Goal: Information Seeking & Learning: Learn about a topic

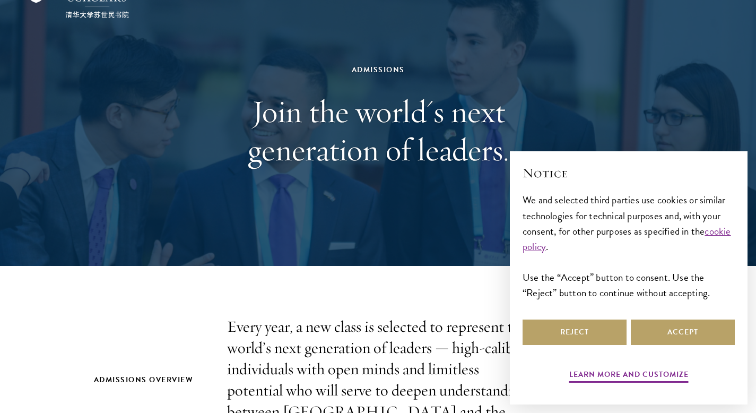
scroll to position [64, 0]
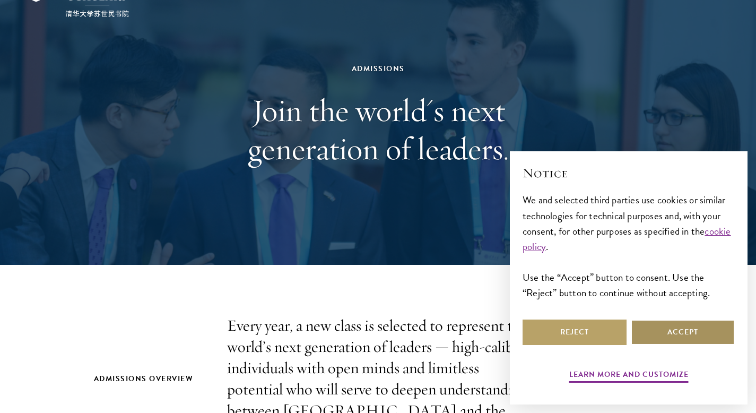
click at [698, 328] on button "Accept" at bounding box center [683, 331] width 104 height 25
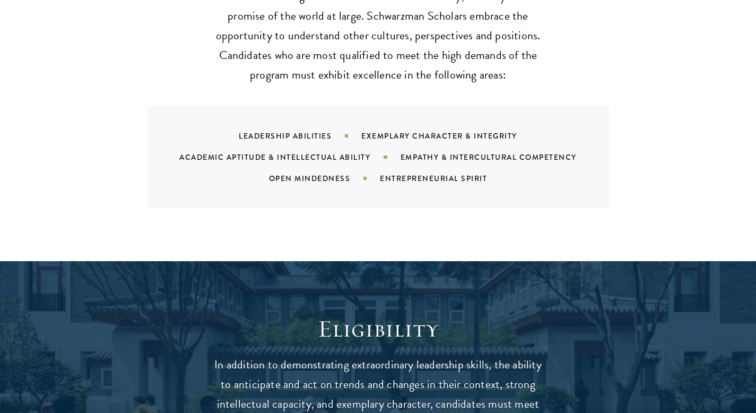
scroll to position [1310, 0]
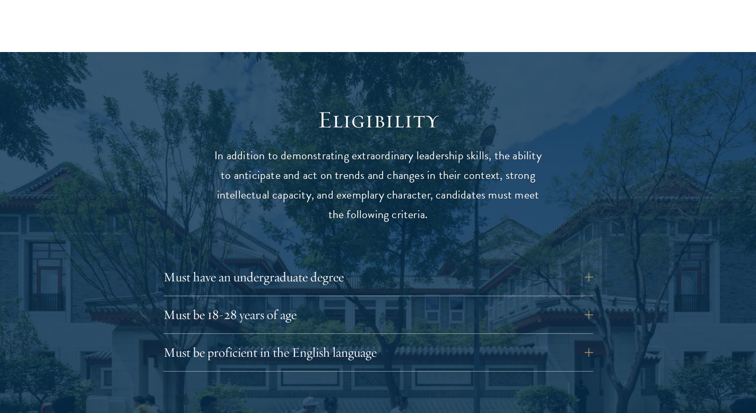
click at [586, 302] on button "Must be 18-28 years of age" at bounding box center [386, 314] width 430 height 25
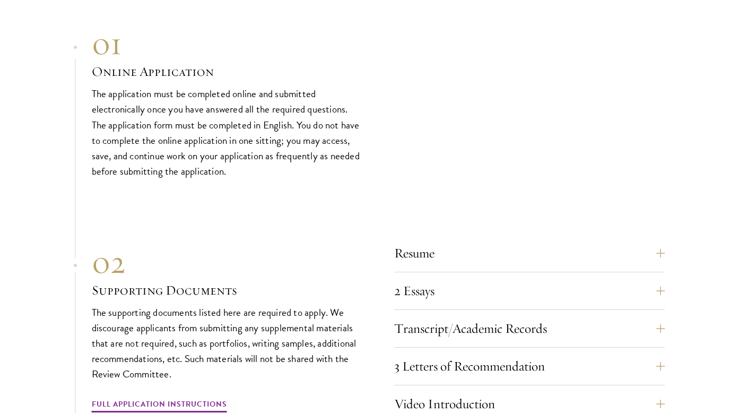
scroll to position [3720, 0]
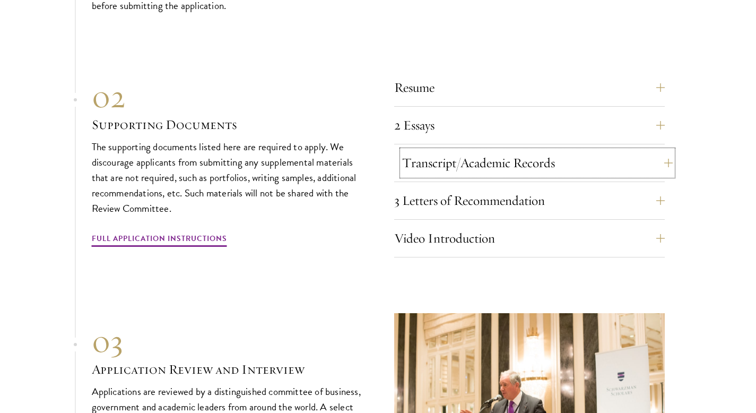
click at [656, 157] on button "Transcript/Academic Records" at bounding box center [537, 162] width 271 height 25
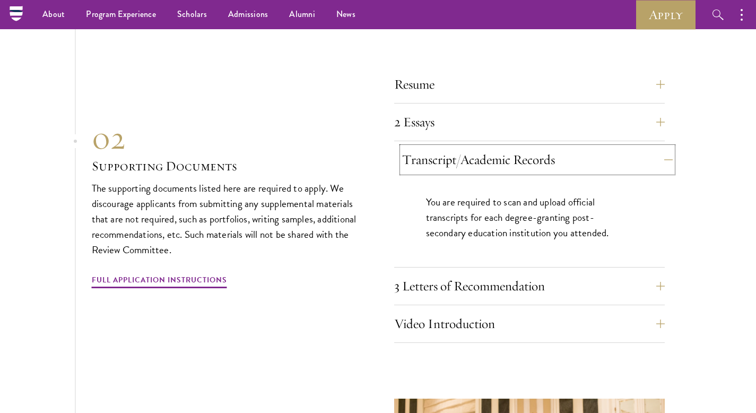
scroll to position [3631, 0]
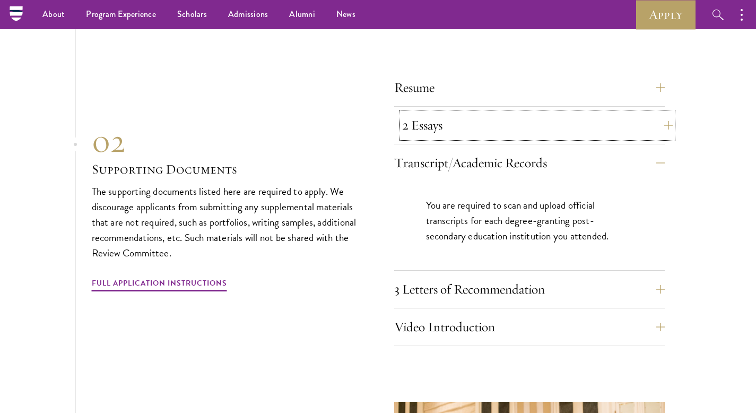
click at [661, 125] on button "2 Essays" at bounding box center [537, 124] width 271 height 25
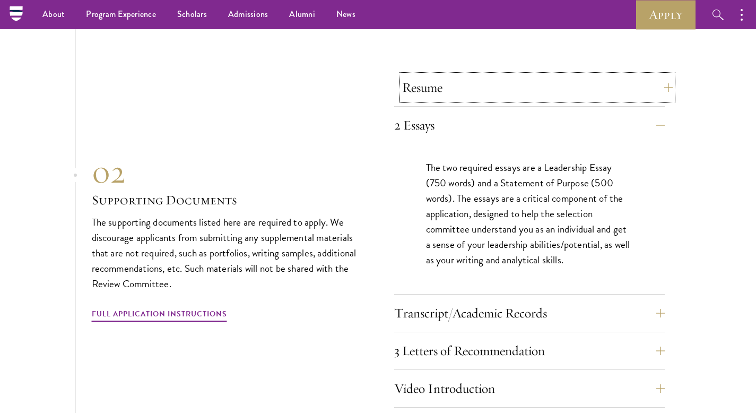
click at [656, 84] on button "Resume" at bounding box center [537, 87] width 271 height 25
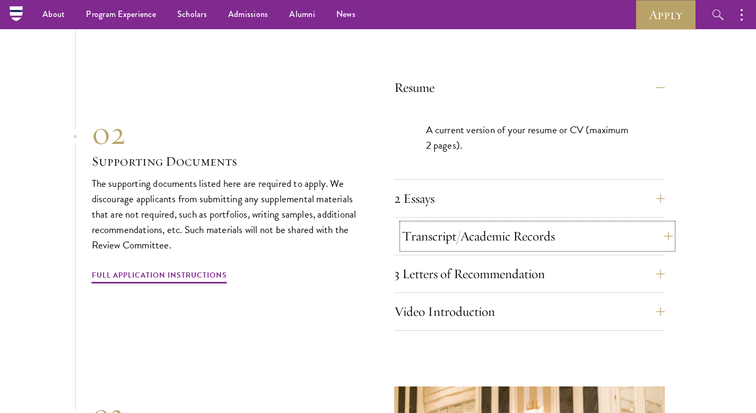
click at [663, 225] on button "Transcript/Academic Records" at bounding box center [537, 235] width 271 height 25
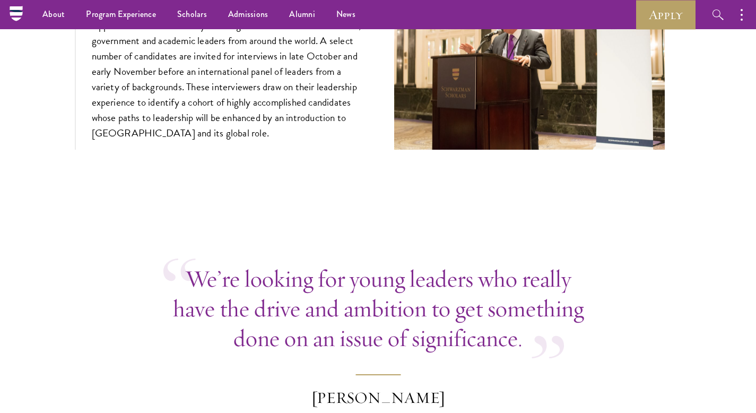
scroll to position [4034, 0]
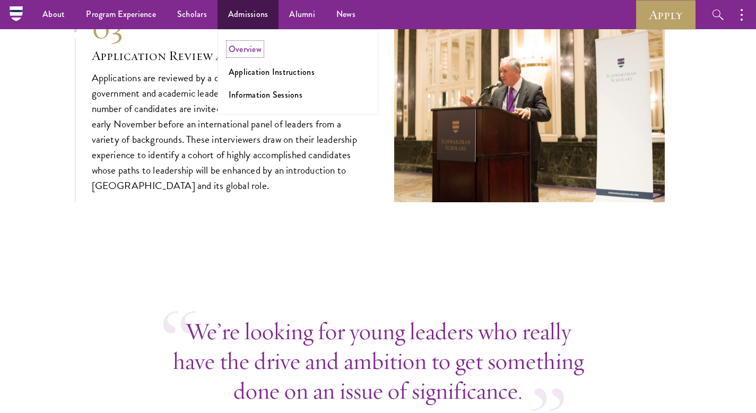
click at [239, 50] on link "Overview" at bounding box center [245, 49] width 33 height 12
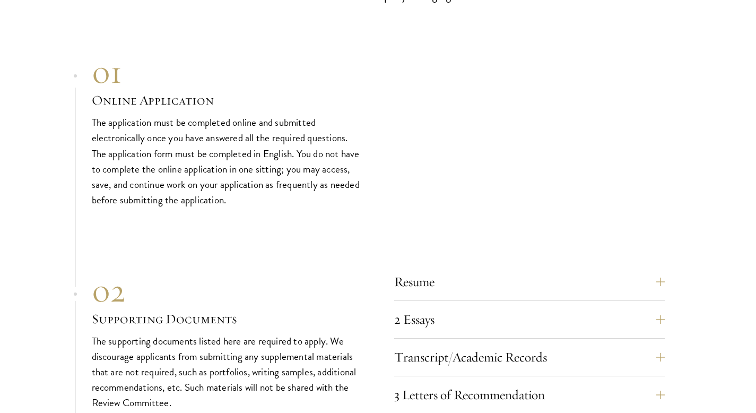
scroll to position [3515, 0]
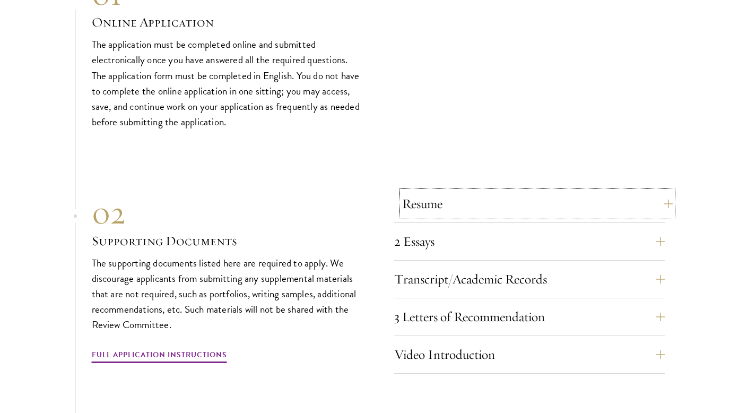
click at [518, 205] on button "Resume" at bounding box center [537, 203] width 271 height 25
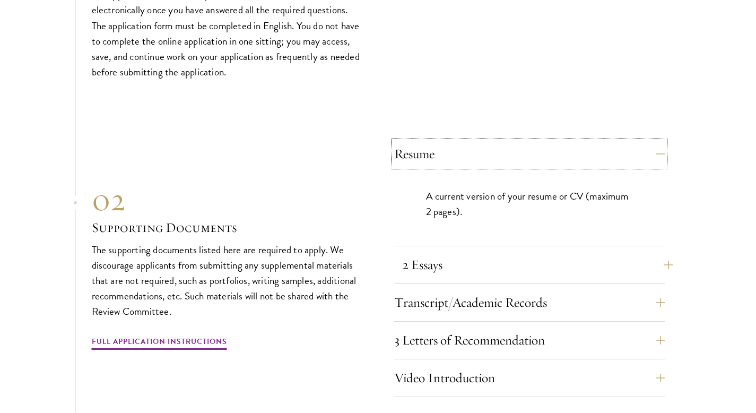
scroll to position [3570, 0]
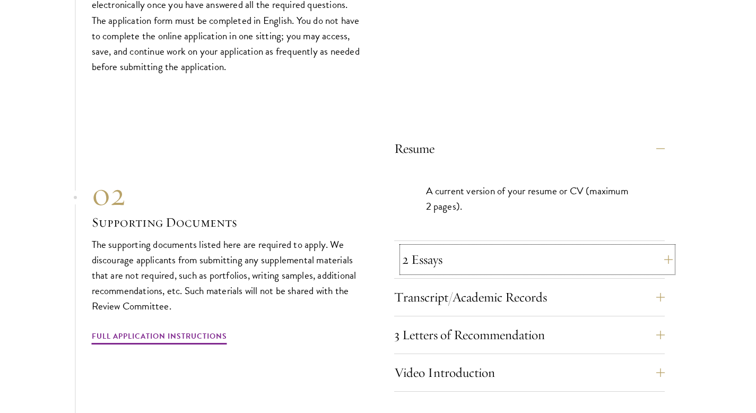
click at [512, 250] on button "2 Essays" at bounding box center [537, 259] width 271 height 25
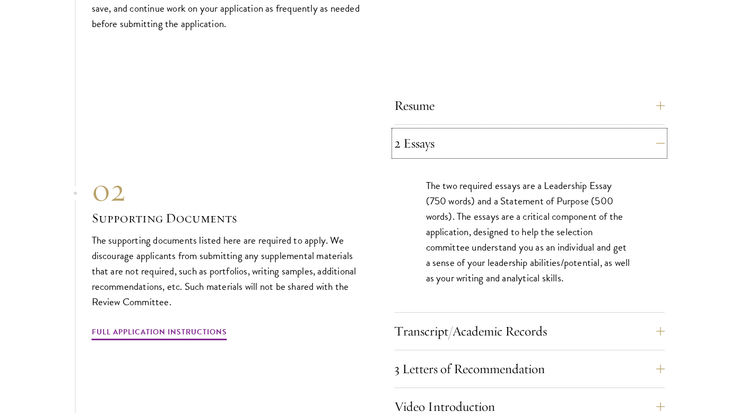
scroll to position [3664, 0]
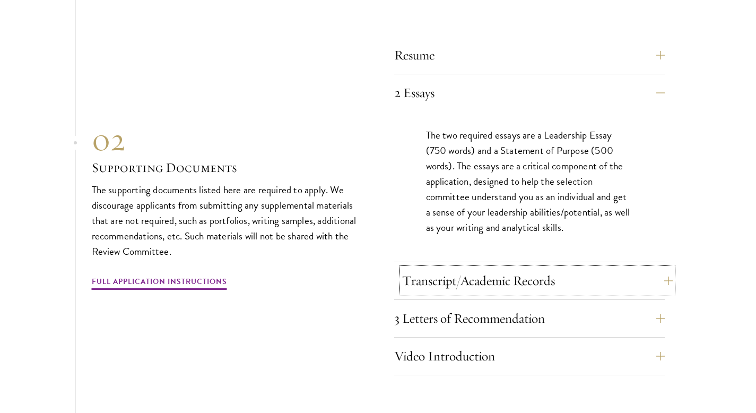
click at [523, 268] on button "Transcript/Academic Records" at bounding box center [537, 280] width 271 height 25
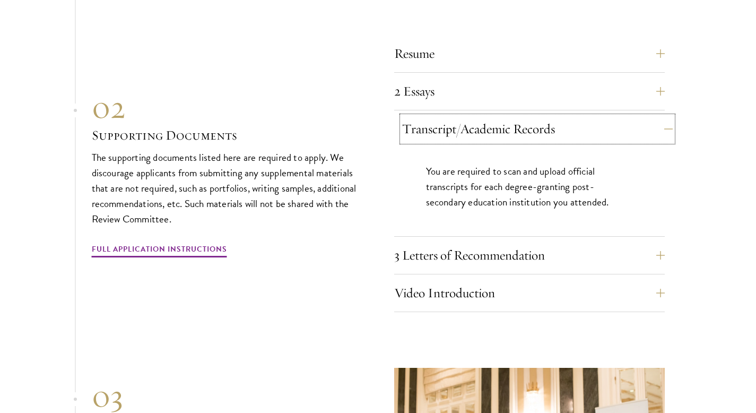
scroll to position [3666, 0]
click at [512, 248] on button "3 Letters of Recommendation" at bounding box center [537, 254] width 271 height 25
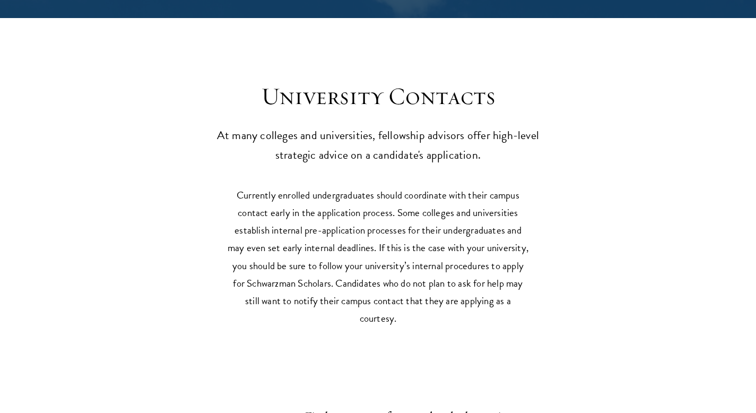
scroll to position [5120, 0]
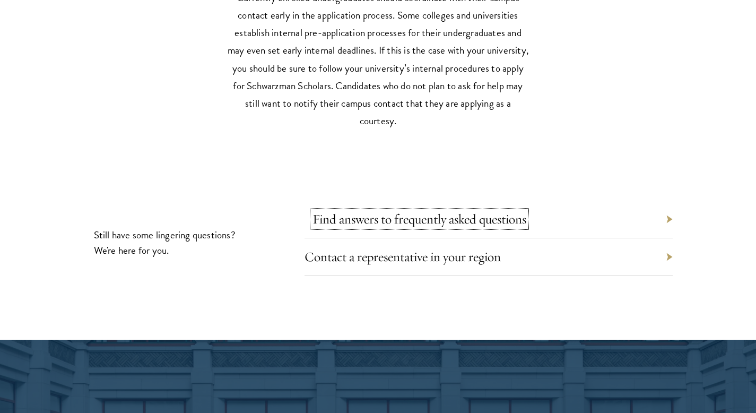
click at [509, 216] on link "Find answers to frequently asked questions" at bounding box center [419, 219] width 214 height 16
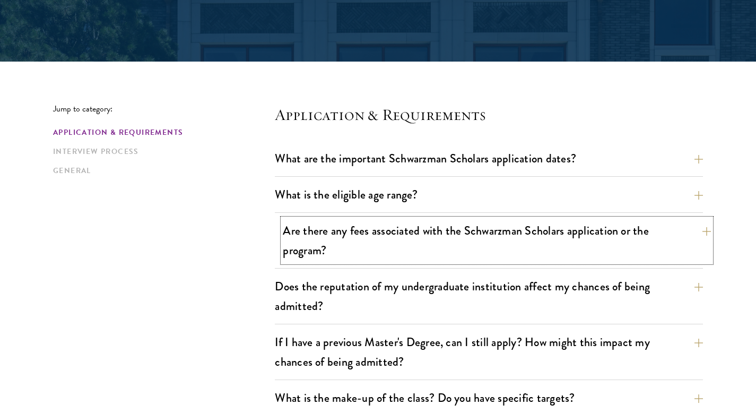
click at [347, 259] on button "Are there any fees associated with the Schwarzman Scholars application or the p…" at bounding box center [497, 241] width 428 height 44
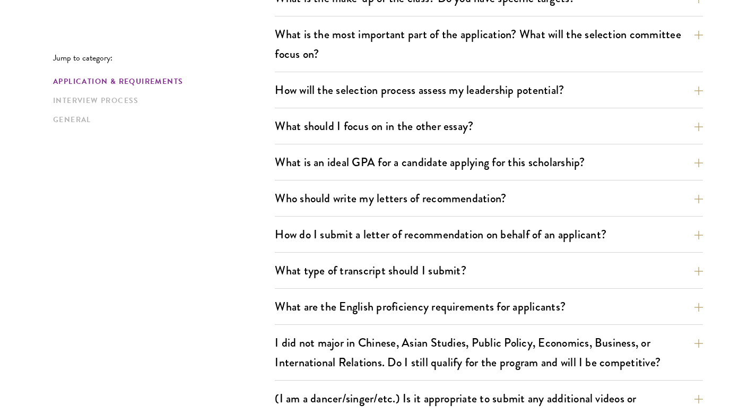
scroll to position [848, 0]
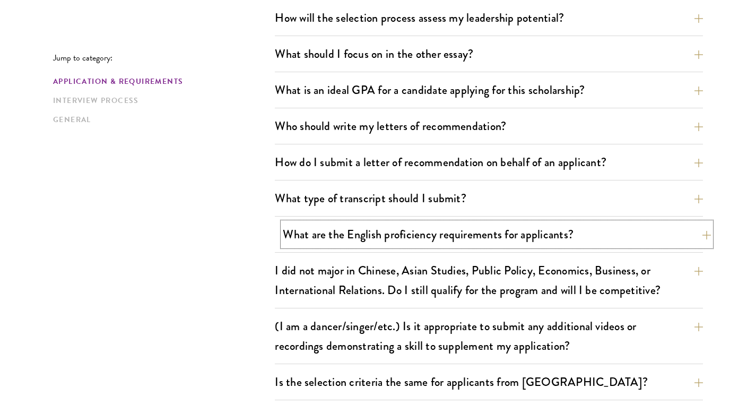
click at [357, 232] on button "What are the English proficiency requirements for applicants?" at bounding box center [497, 234] width 428 height 24
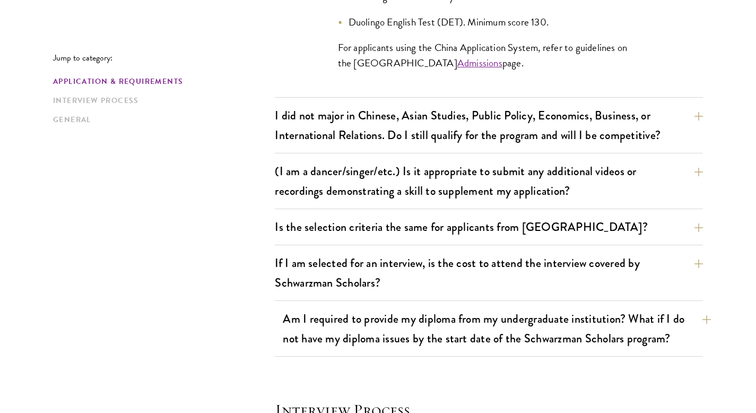
scroll to position [1228, 0]
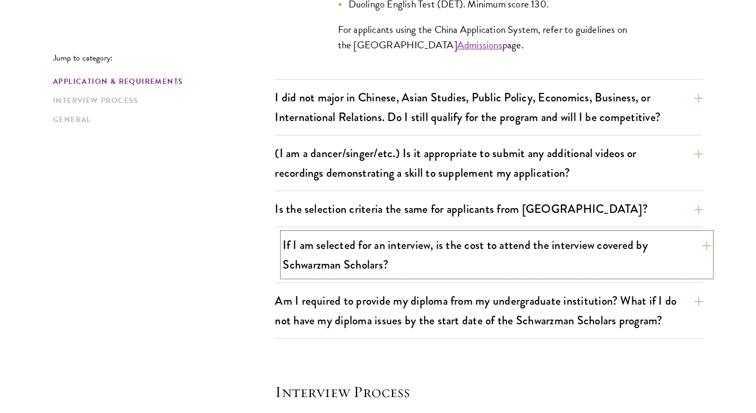
click at [400, 246] on button "If I am selected for an interview, is the cost to attend the interview covered …" at bounding box center [497, 255] width 428 height 44
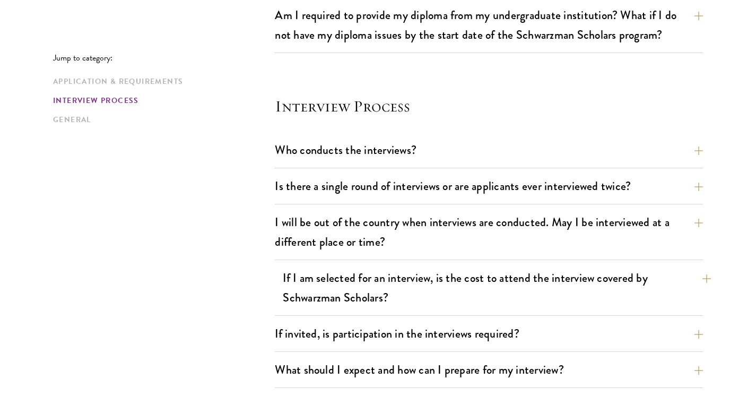
scroll to position [1223, 0]
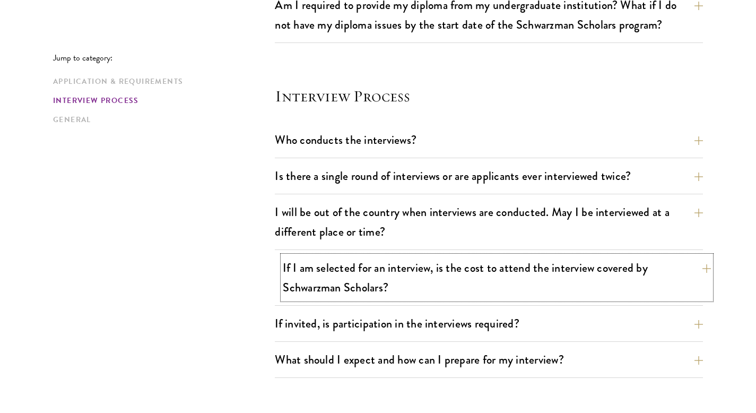
click at [436, 268] on button "If I am selected for an interview, is the cost to attend the interview covered …" at bounding box center [497, 278] width 428 height 44
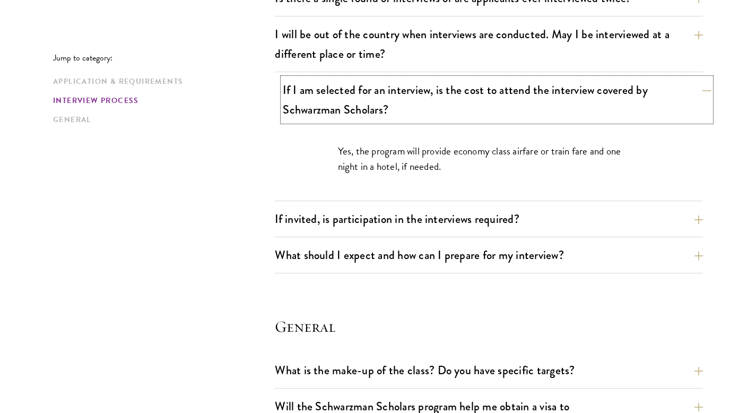
scroll to position [1328, 0]
click at [512, 216] on button "If invited, is participation in the interviews required?" at bounding box center [497, 218] width 428 height 24
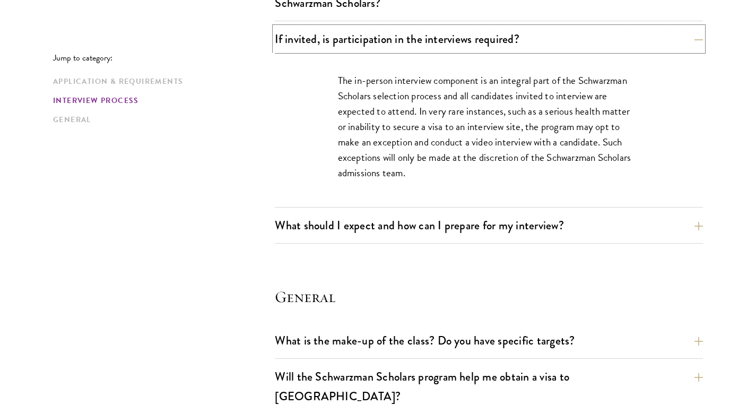
scroll to position [1574, 0]
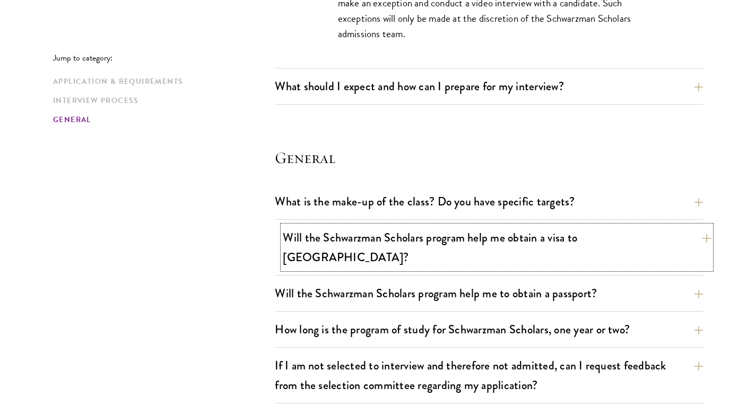
click at [510, 244] on button "Will the Schwarzman Scholars program help me obtain a visa to China?" at bounding box center [497, 247] width 428 height 44
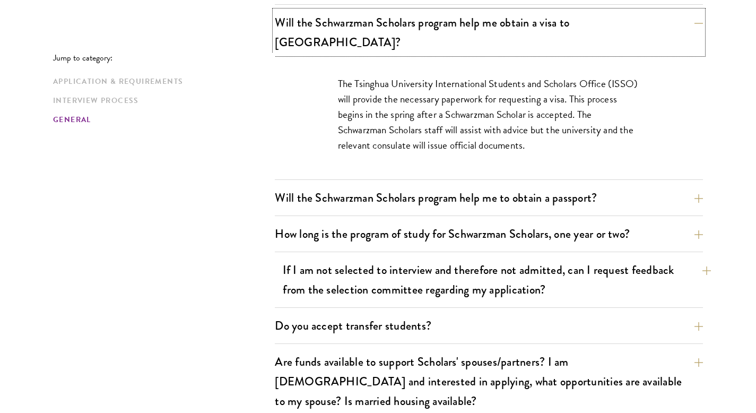
scroll to position [1639, 0]
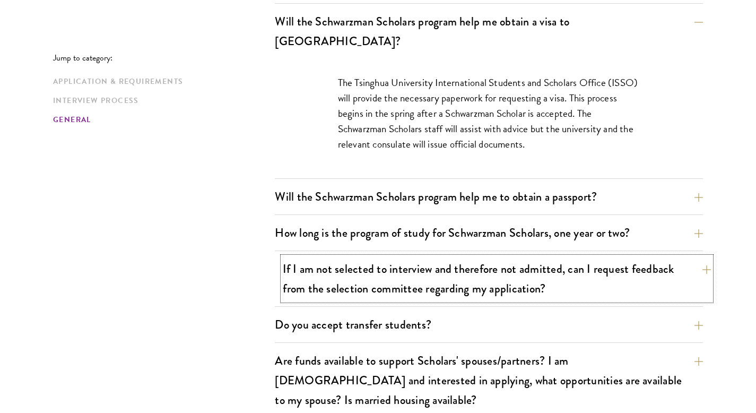
click at [379, 257] on button "If I am not selected to interview and therefore not admitted, can I request fee…" at bounding box center [497, 279] width 428 height 44
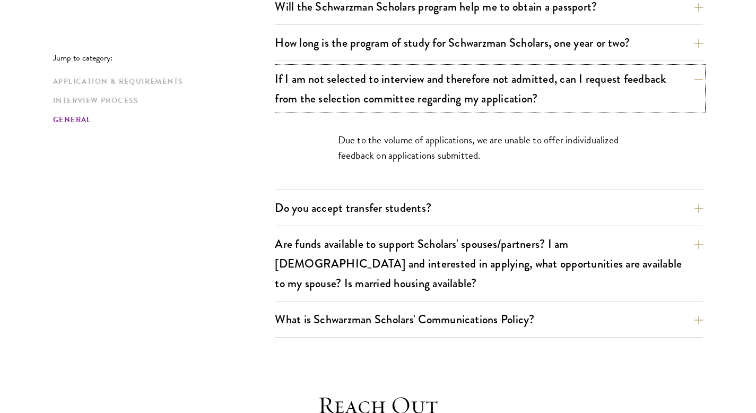
scroll to position [1717, 0]
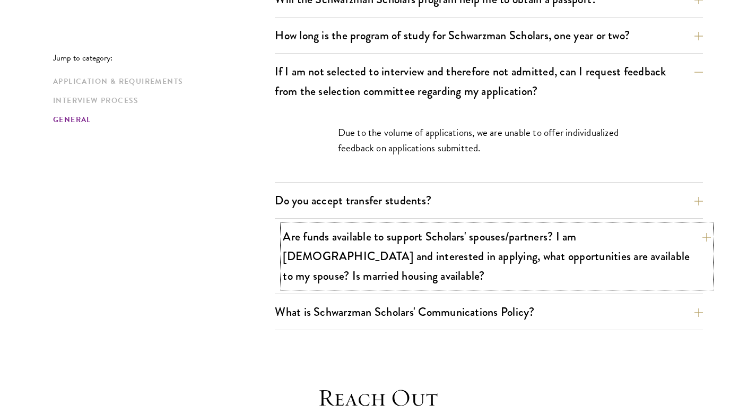
click at [613, 225] on button "Are funds available to support Scholars' spouses/partners? I am married and int…" at bounding box center [497, 255] width 428 height 63
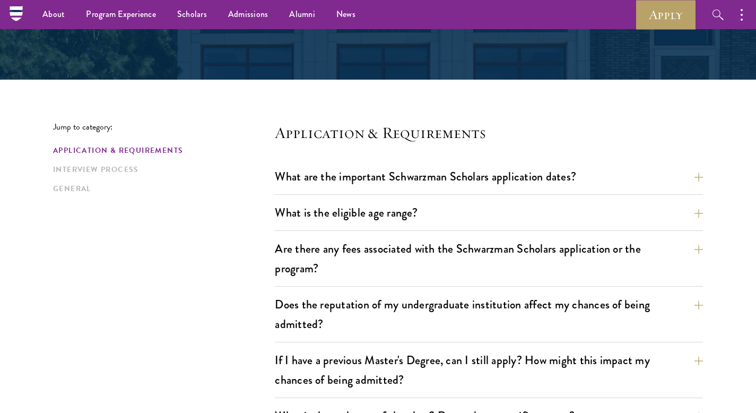
scroll to position [0, 0]
